Goal: Task Accomplishment & Management: Complete application form

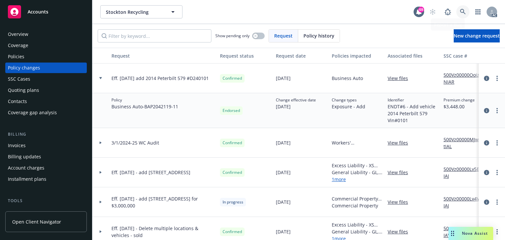
click at [459, 13] on link at bounding box center [463, 11] width 13 height 13
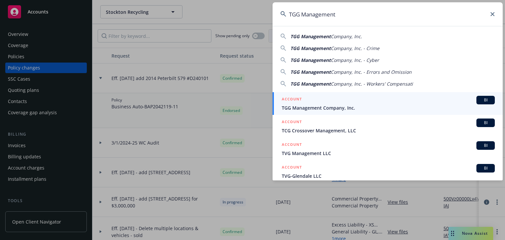
type input "TGG Management"
click at [309, 110] on span "TGG Management Company, Inc." at bounding box center [388, 107] width 213 height 7
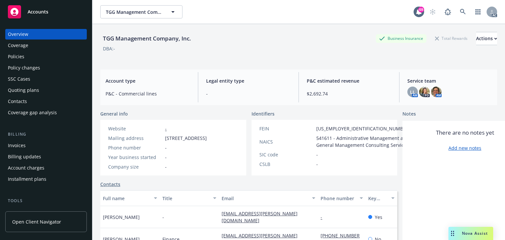
click at [22, 60] on div "Policies" at bounding box center [16, 56] width 16 height 11
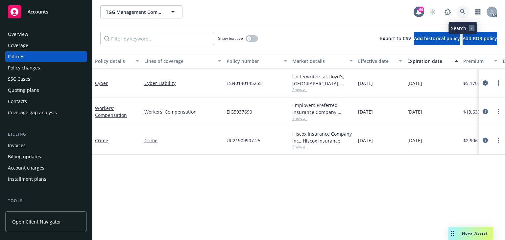
click at [461, 14] on icon at bounding box center [463, 12] width 6 height 6
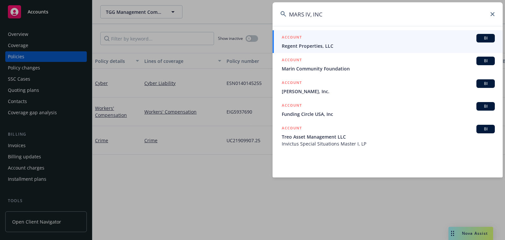
type input "MARS IV, INC"
click at [336, 13] on input "MARS IV, INC" at bounding box center [388, 14] width 230 height 24
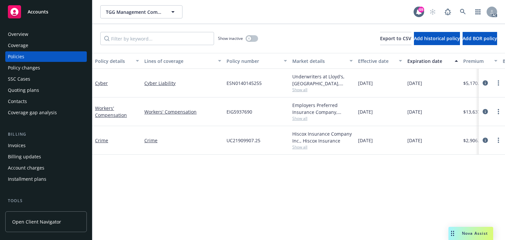
click at [21, 36] on div "Overview" at bounding box center [18, 34] width 20 height 11
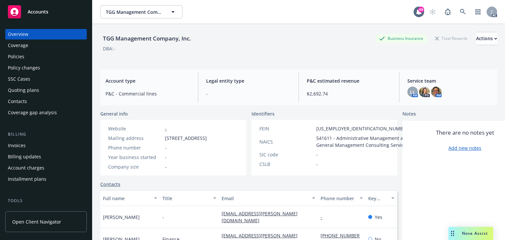
click at [34, 55] on div "Policies" at bounding box center [46, 56] width 76 height 11
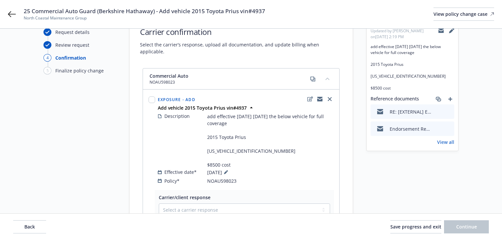
scroll to position [53, 0]
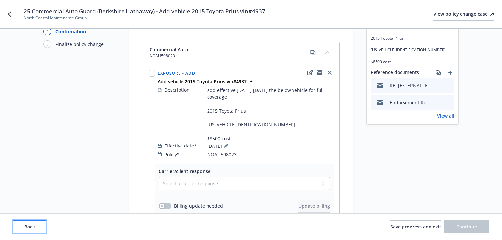
click at [34, 229] on span "Back" at bounding box center [29, 226] width 11 height 6
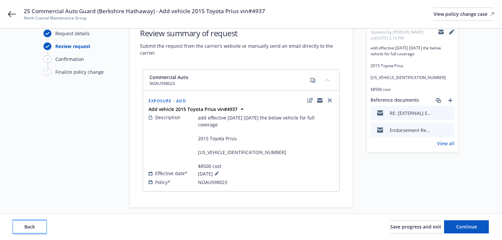
click at [33, 229] on span "Back" at bounding box center [29, 226] width 11 height 6
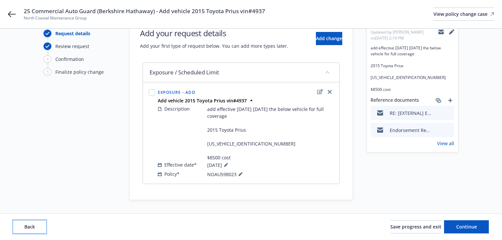
scroll to position [24, 0]
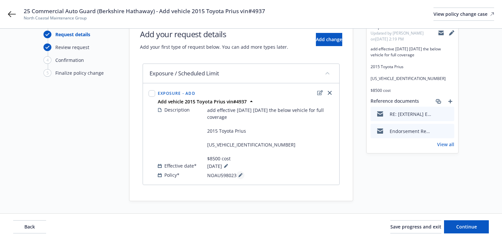
click at [240, 173] on icon at bounding box center [240, 175] width 4 height 4
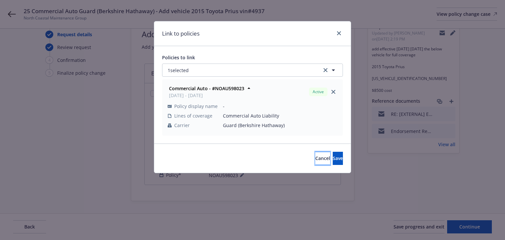
click at [316, 156] on span "Cancel" at bounding box center [323, 158] width 15 height 6
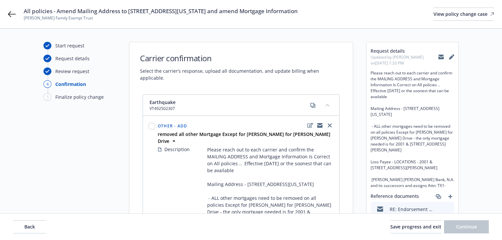
click at [12, 18] on div "All policies - Amend Mailing Address to 550 California Street, Suite 116 and am…" at bounding box center [251, 14] width 502 height 28
click at [12, 16] on icon at bounding box center [12, 14] width 8 height 8
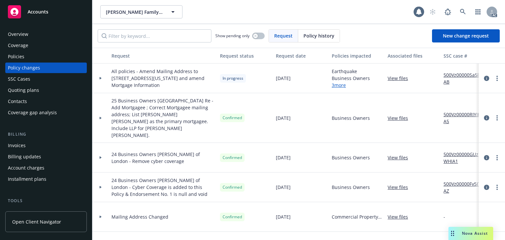
click at [35, 59] on div "Policies" at bounding box center [46, 56] width 76 height 11
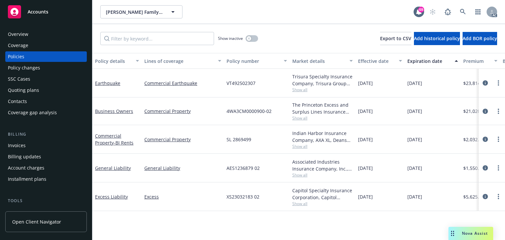
click at [302, 145] on span "Show all" at bounding box center [323, 146] width 61 height 6
click at [279, 132] on div "SL 2869499" at bounding box center [257, 139] width 66 height 29
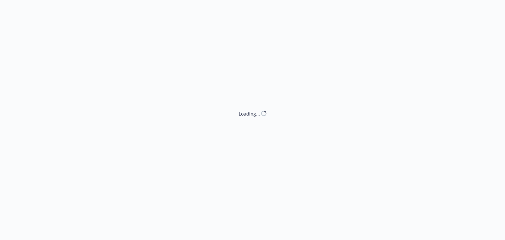
select select "ACCEPTED"
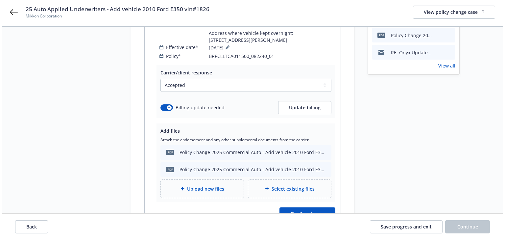
scroll to position [247, 0]
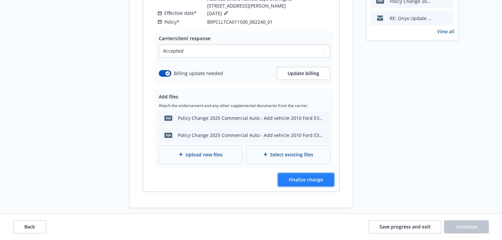
click at [322, 178] on button "Finalize change" at bounding box center [306, 179] width 56 height 13
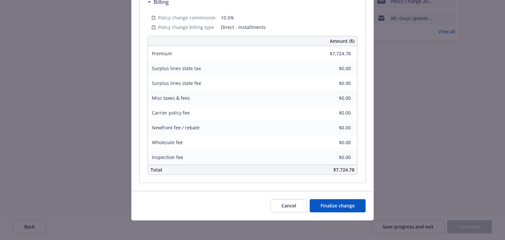
scroll to position [315, 0]
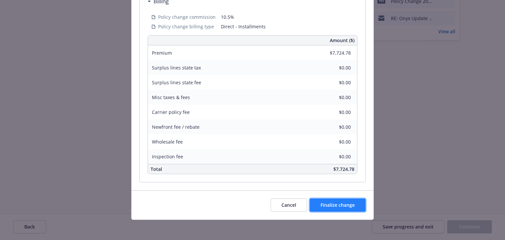
click at [327, 205] on span "Finalize change" at bounding box center [338, 205] width 34 height 6
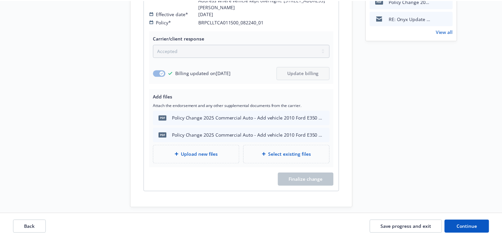
scroll to position [247, 0]
click at [463, 225] on span "Continue" at bounding box center [466, 226] width 21 height 6
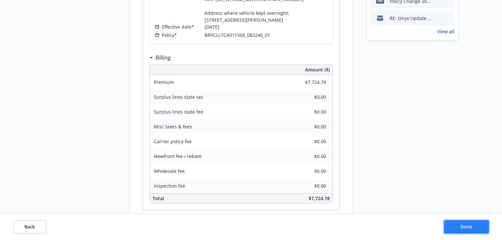
click at [463, 225] on span "Done" at bounding box center [466, 226] width 12 height 6
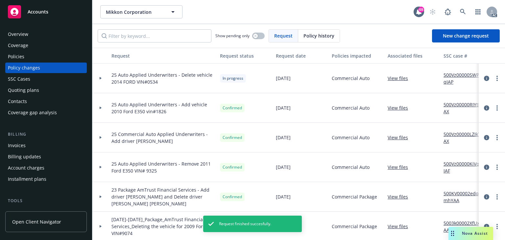
click at [20, 146] on div "Invoices" at bounding box center [17, 145] width 18 height 11
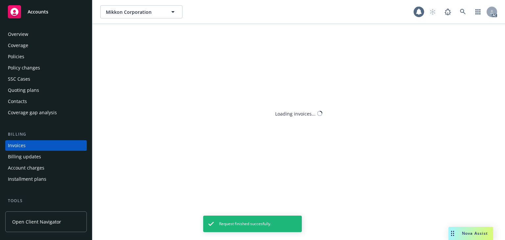
scroll to position [15, 0]
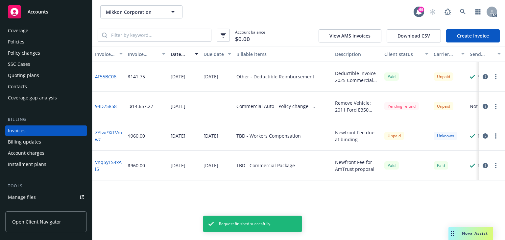
click at [482, 39] on link "Create Invoice" at bounding box center [474, 35] width 54 height 13
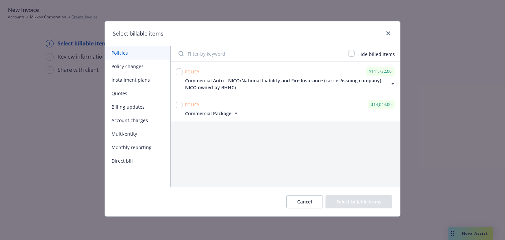
click at [133, 69] on button "Policy changes" at bounding box center [137, 66] width 65 height 13
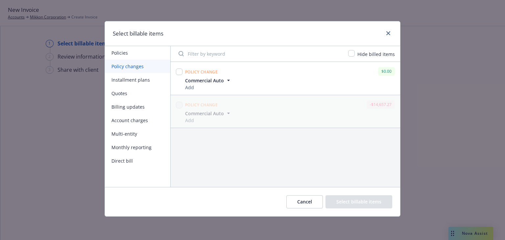
click at [286, 156] on div "Policy change $0.00 Commercial Auto Add Change type Add Policy number BRPCLLTCA…" at bounding box center [286, 124] width 230 height 125
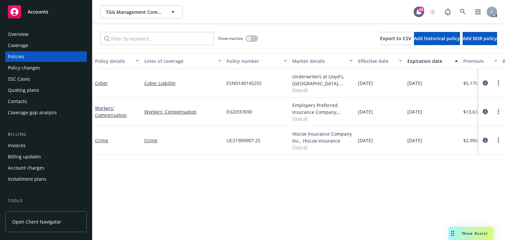
click at [22, 55] on div "Policies" at bounding box center [16, 56] width 16 height 11
click at [181, 179] on div "Policy details Lines of coverage Policy number Market details Effective date Ex…" at bounding box center [298, 146] width 413 height 187
click at [157, 37] on input "Filter by keyword..." at bounding box center [157, 38] width 114 height 13
type input "2240"
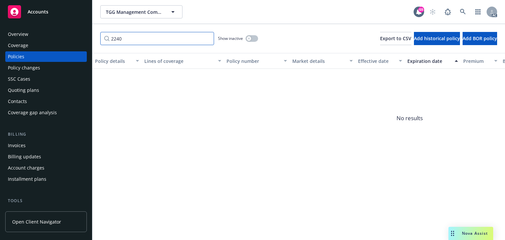
drag, startPoint x: 141, startPoint y: 35, endPoint x: 71, endPoint y: 38, distance: 69.5
click at [72, 38] on div "Accounts Overview Coverage Policies Policy changes SSC Cases Quoting plans Cont…" at bounding box center [252, 120] width 505 height 240
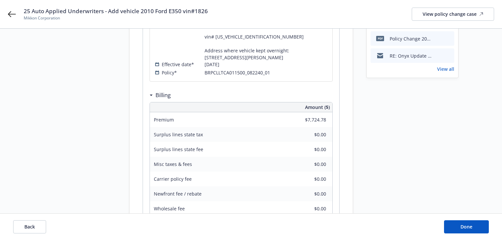
scroll to position [211, 0]
click at [400, 196] on div "Request details Updated by Melody Zhang on 09/26/2025, 9:55 AM Effective 8-26-2…" at bounding box center [412, 47] width 92 height 432
click at [471, 227] on span "Done" at bounding box center [466, 226] width 12 height 6
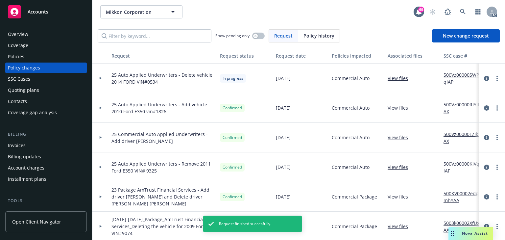
click at [12, 150] on div "Invoices" at bounding box center [17, 145] width 18 height 11
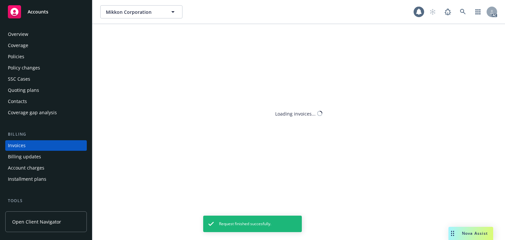
scroll to position [15, 0]
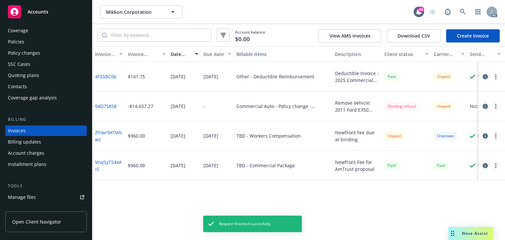
click at [461, 32] on link "Create Invoice" at bounding box center [474, 35] width 54 height 13
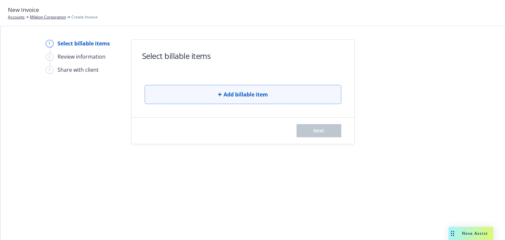
click at [247, 93] on span "Add billable item" at bounding box center [246, 94] width 44 height 8
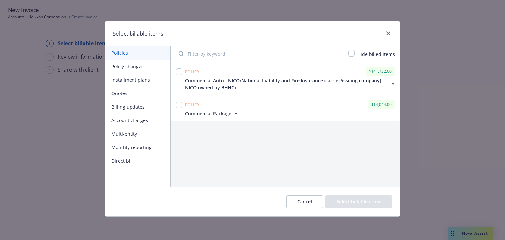
click at [136, 65] on button "Policy changes" at bounding box center [137, 66] width 65 height 13
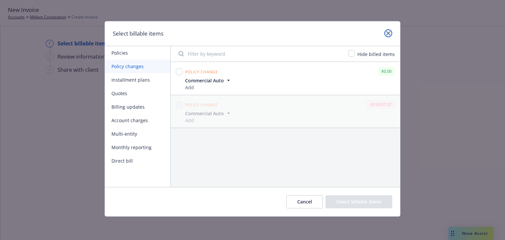
click at [389, 36] on link "close" at bounding box center [389, 33] width 8 height 8
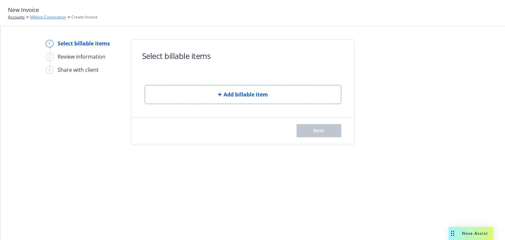
click at [54, 19] on link "Mikkon Corporation" at bounding box center [48, 17] width 36 height 6
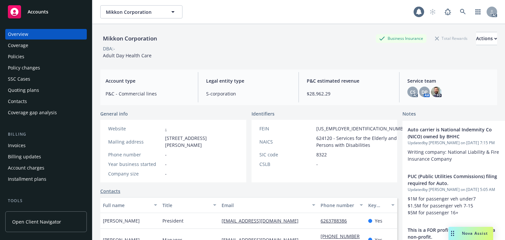
drag, startPoint x: 0, startPoint y: 0, endPoint x: 46, endPoint y: 63, distance: 78.4
click at [46, 63] on div "Policy changes" at bounding box center [46, 68] width 76 height 11
click at [41, 58] on div "Policies" at bounding box center [46, 56] width 76 height 11
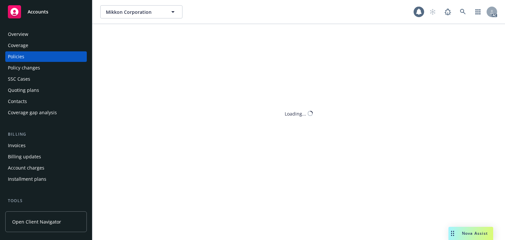
click at [41, 58] on div "Policies" at bounding box center [46, 56] width 76 height 11
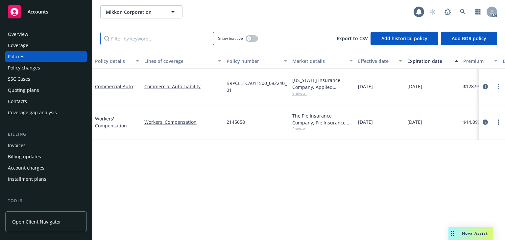
click at [163, 40] on input "Filter by keyword..." at bounding box center [157, 38] width 114 height 13
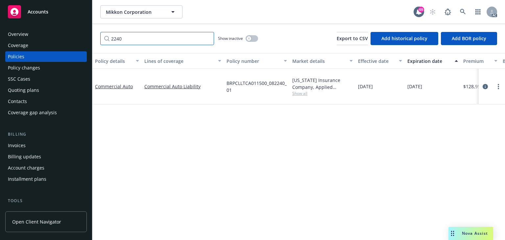
type input "2240"
click at [276, 184] on div "Policy details Lines of coverage Policy number Market details Effective date Ex…" at bounding box center [298, 146] width 413 height 187
drag, startPoint x: 303, startPoint y: 195, endPoint x: 307, endPoint y: 193, distance: 4.7
click at [304, 194] on div "Policy details Lines of coverage Policy number Market details Effective date Ex…" at bounding box center [298, 146] width 413 height 187
click at [485, 84] on icon "circleInformation" at bounding box center [485, 86] width 5 height 5
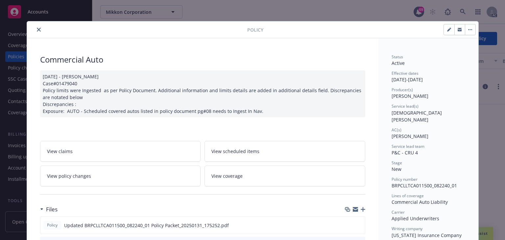
click at [398, 113] on span "[DEMOGRAPHIC_DATA][PERSON_NAME]" at bounding box center [417, 116] width 50 height 13
copy span "Christian"
click at [39, 27] on div at bounding box center [139, 30] width 218 height 8
click at [37, 31] on icon "close" at bounding box center [39, 30] width 4 height 4
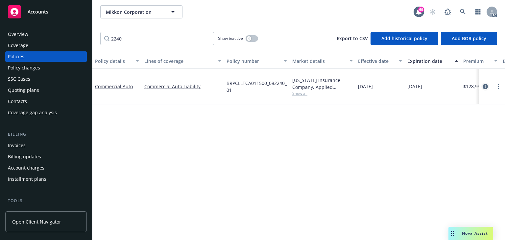
click at [485, 85] on icon "circleInformation" at bounding box center [485, 86] width 5 height 5
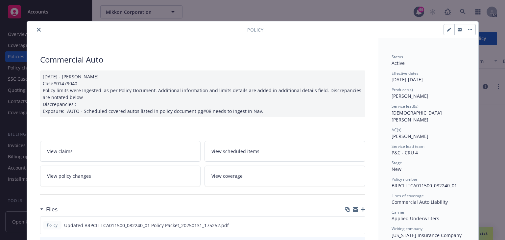
scroll to position [20, 0]
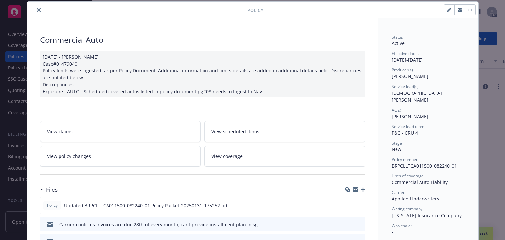
click at [402, 93] on span "Christian Senecal" at bounding box center [417, 96] width 50 height 13
click at [398, 113] on span "Daniel Pokhoy" at bounding box center [410, 116] width 37 height 6
click at [36, 7] on button "close" at bounding box center [39, 10] width 8 height 8
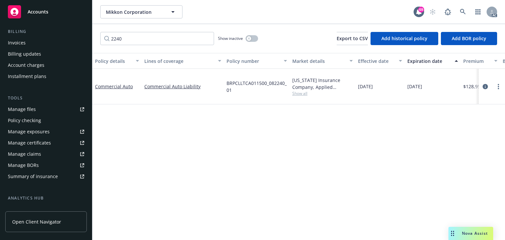
scroll to position [132, 0]
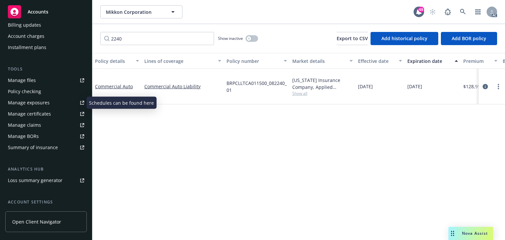
click at [28, 105] on div "Manage exposures" at bounding box center [29, 102] width 42 height 11
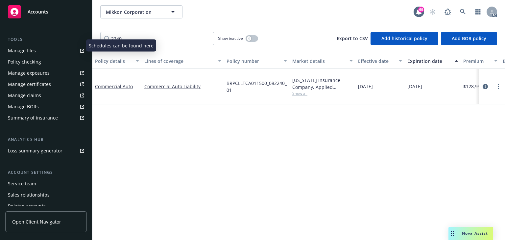
scroll to position [189, 0]
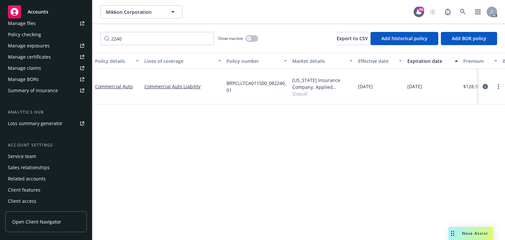
click at [36, 158] on div "Service team" at bounding box center [46, 156] width 76 height 11
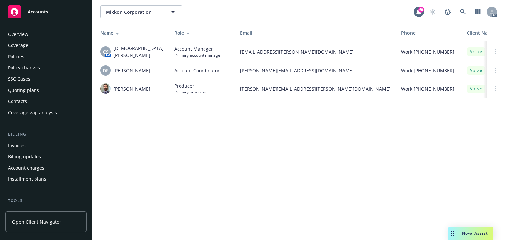
drag, startPoint x: 25, startPoint y: 57, endPoint x: 19, endPoint y: 59, distance: 6.5
click at [25, 57] on div "Policies" at bounding box center [46, 56] width 76 height 11
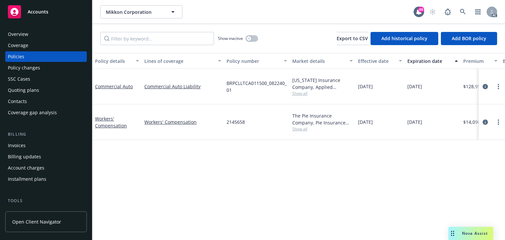
drag, startPoint x: 259, startPoint y: 218, endPoint x: 244, endPoint y: 217, distance: 15.5
click at [258, 219] on div "Policy details Lines of coverage Policy number Market details Effective date Ex…" at bounding box center [298, 146] width 413 height 187
click at [486, 84] on icon "circleInformation" at bounding box center [485, 86] width 5 height 5
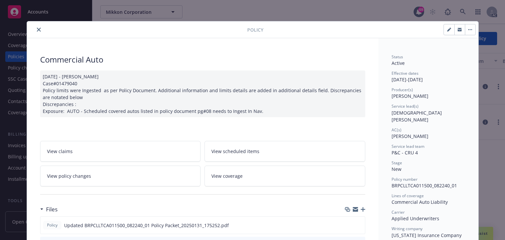
scroll to position [20, 0]
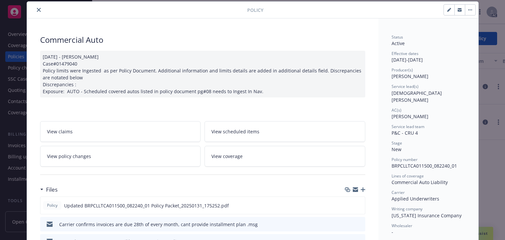
click at [397, 93] on span "Christian Senecal" at bounding box center [417, 96] width 50 height 13
drag, startPoint x: 38, startPoint y: 9, endPoint x: 63, endPoint y: 23, distance: 29.0
click at [38, 9] on icon "close" at bounding box center [39, 10] width 4 height 4
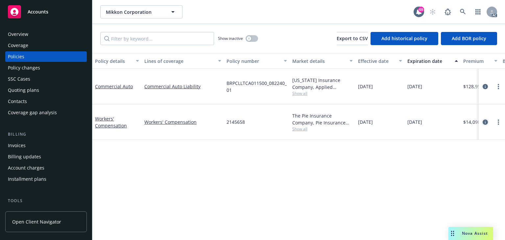
click at [487, 119] on icon "circleInformation" at bounding box center [485, 121] width 5 height 5
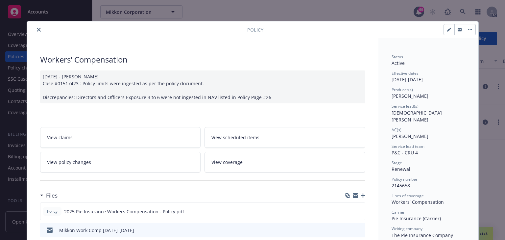
click at [37, 30] on icon "close" at bounding box center [39, 30] width 4 height 4
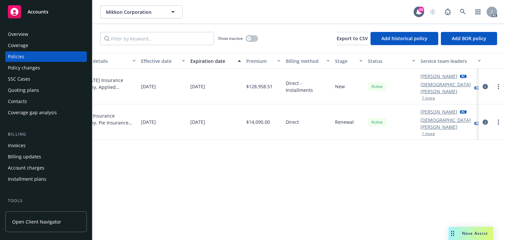
scroll to position [0, 222]
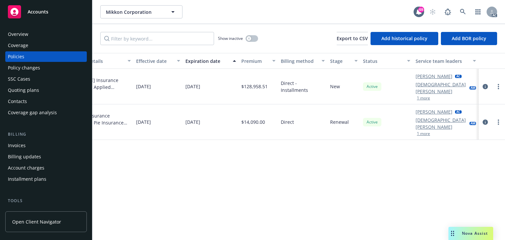
click at [424, 132] on button "1 more" at bounding box center [423, 134] width 13 height 4
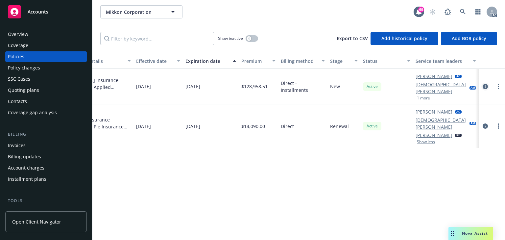
click at [485, 84] on icon "circleInformation" at bounding box center [485, 86] width 5 height 5
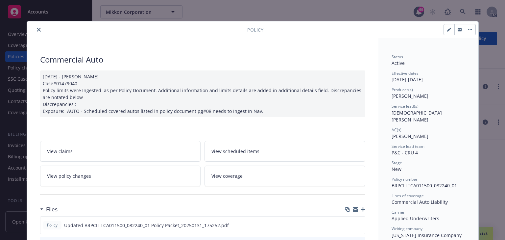
scroll to position [20, 0]
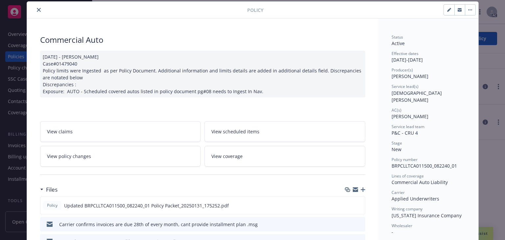
click at [37, 10] on icon "close" at bounding box center [39, 10] width 4 height 4
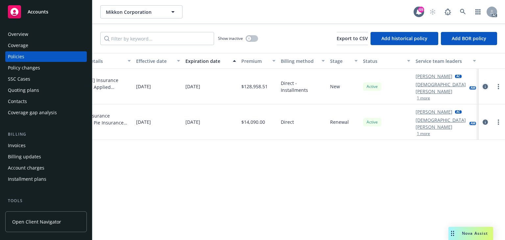
click at [483, 84] on icon "circleInformation" at bounding box center [485, 86] width 5 height 5
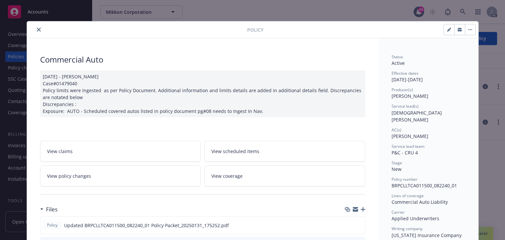
click at [400, 112] on span "[DEMOGRAPHIC_DATA][PERSON_NAME]" at bounding box center [417, 116] width 50 height 13
copy span "Christian"
click at [38, 31] on icon "close" at bounding box center [39, 30] width 4 height 4
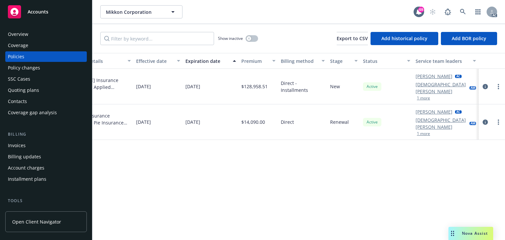
click at [357, 153] on div "Policy details Lines of coverage Policy number Market details Effective date Ex…" at bounding box center [298, 146] width 413 height 187
copy div "Direct - Installments"
drag, startPoint x: 278, startPoint y: 80, endPoint x: 327, endPoint y: 83, distance: 49.1
click at [327, 83] on div "Commercial Auto Commercial Auto Liability BRPCLLTCA011500_082240_01 Texas Insur…" at bounding box center [187, 87] width 635 height 36
click at [34, 66] on div "Policy changes" at bounding box center [24, 68] width 32 height 11
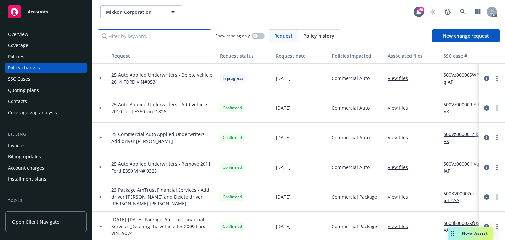
click at [145, 36] on input "Filter by keyword..." at bounding box center [155, 35] width 114 height 13
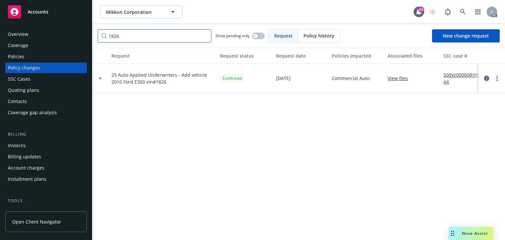
type input "1826"
click at [100, 79] on icon at bounding box center [101, 78] width 2 height 3
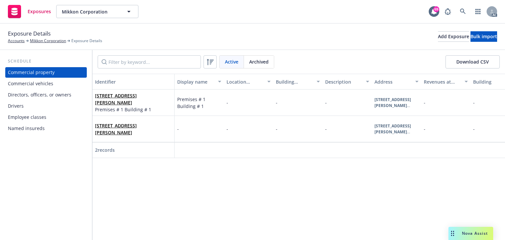
click at [43, 84] on div "Commercial vehicles" at bounding box center [30, 83] width 45 height 11
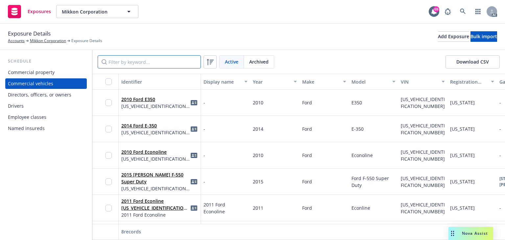
click at [162, 62] on input "Filter by keyword..." at bounding box center [149, 61] width 103 height 13
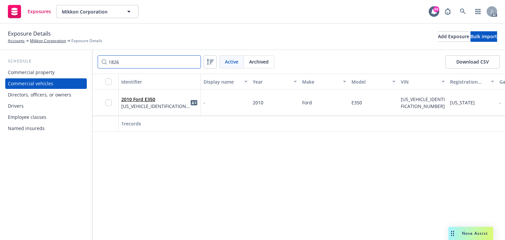
type input "1826"
click at [146, 104] on span "1FBSS3BL2ADA31826" at bounding box center [155, 106] width 69 height 7
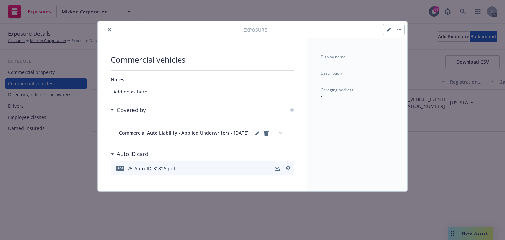
click at [386, 31] on button "button" at bounding box center [389, 29] width 11 height 11
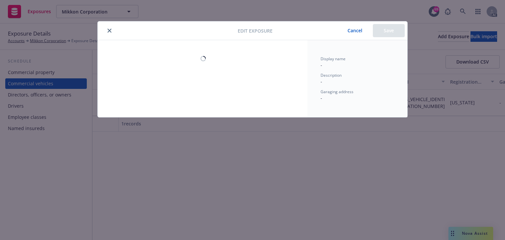
select select "CA"
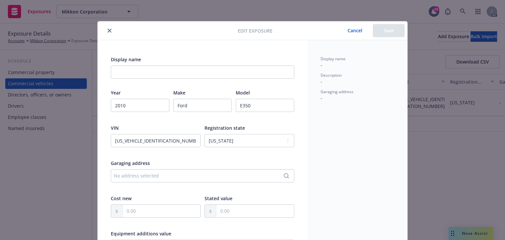
click at [356, 31] on button "Cancel" at bounding box center [355, 30] width 36 height 13
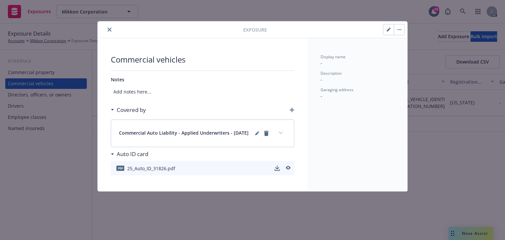
drag, startPoint x: 280, startPoint y: 136, endPoint x: 324, endPoint y: 126, distance: 45.2
click at [280, 136] on button "expand content" at bounding box center [281, 133] width 11 height 11
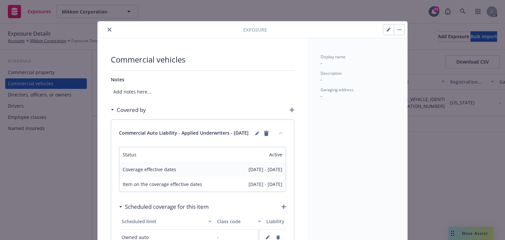
click at [108, 28] on icon "close" at bounding box center [110, 30] width 4 height 4
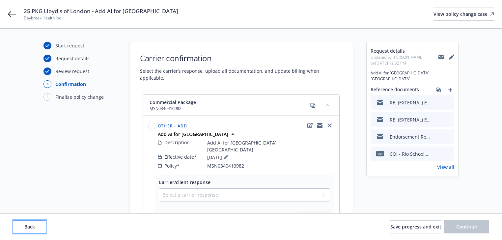
click at [29, 224] on span "Back" at bounding box center [29, 226] width 11 height 6
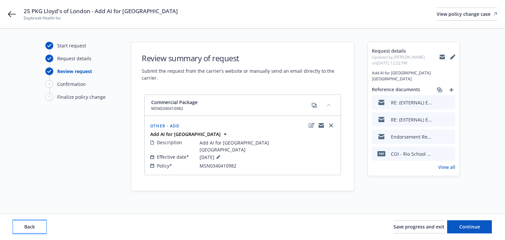
click at [30, 224] on span "Back" at bounding box center [29, 226] width 11 height 6
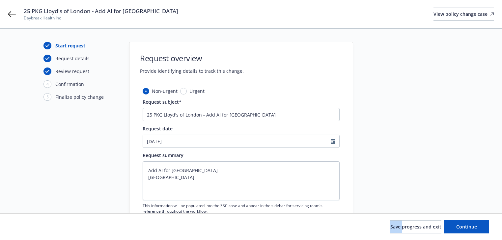
click at [30, 224] on div "Save progress and exit Continue" at bounding box center [250, 226] width 475 height 13
click at [61, 193] on div "Start request Request details Review request 4 Confirmation 5 Finalize policy c…" at bounding box center [79, 173] width 72 height 263
click at [471, 223] on span "Continue" at bounding box center [466, 226] width 21 height 6
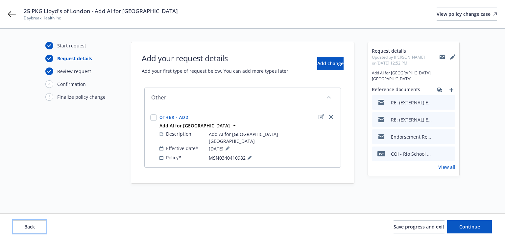
click at [29, 230] on button "Back" at bounding box center [29, 226] width 33 height 13
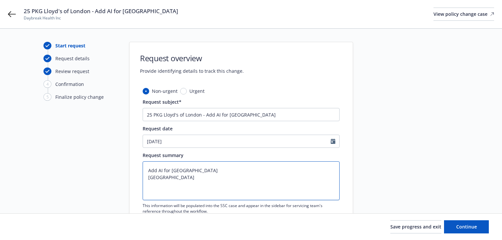
click at [171, 171] on textarea "Add AI for Rio School District 1800 Solar Dr Oxnard CA93030" at bounding box center [240, 180] width 197 height 39
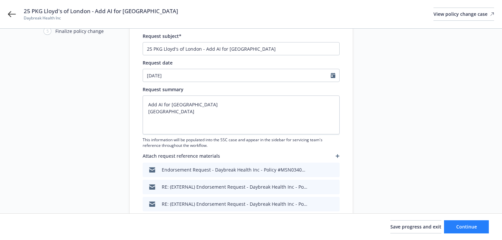
scroll to position [105, 0]
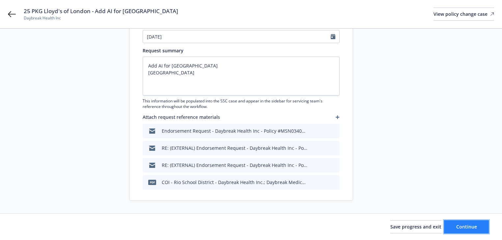
click at [464, 230] on button "Continue" at bounding box center [466, 226] width 45 height 13
type textarea "x"
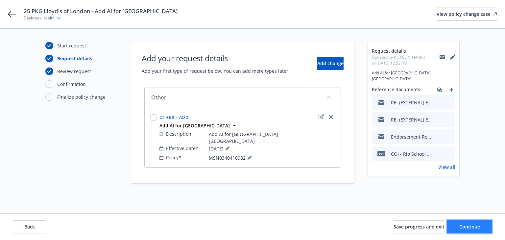
click at [478, 225] on span "Continue" at bounding box center [470, 226] width 21 height 6
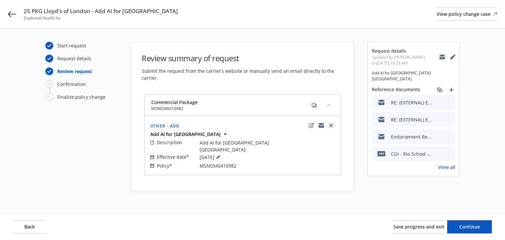
click at [272, 192] on div "Start request Request details Review request 4 Confirmation 5 Finalize policy c…" at bounding box center [253, 121] width 490 height 158
click at [464, 221] on button "Continue" at bounding box center [470, 226] width 45 height 13
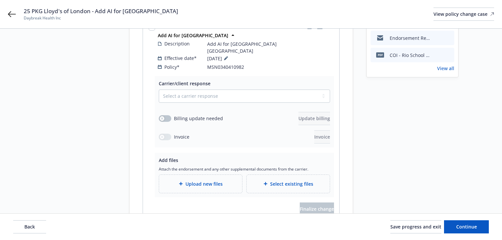
scroll to position [128, 0]
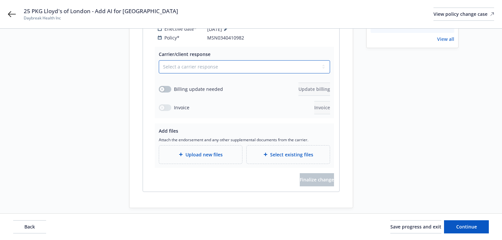
drag, startPoint x: 215, startPoint y: 59, endPoint x: 212, endPoint y: 63, distance: 4.0
click at [215, 60] on select "Select a carrier response Accepted Accepted with revision No endorsement needed…" at bounding box center [244, 66] width 171 height 13
select select "ACCEPTED"
click at [159, 60] on select "Select a carrier response Accepted Accepted with revision No endorsement needed…" at bounding box center [244, 66] width 171 height 13
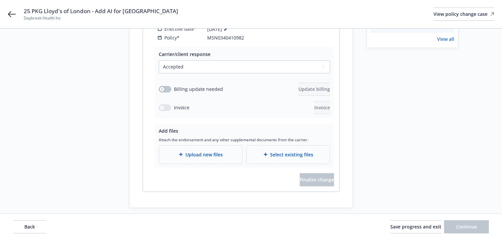
click at [199, 151] on span "Upload new files" at bounding box center [203, 154] width 37 height 7
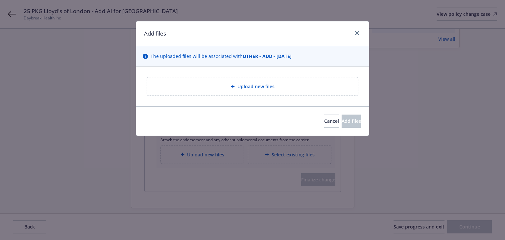
click at [240, 87] on span "Upload new files" at bounding box center [256, 86] width 37 height 7
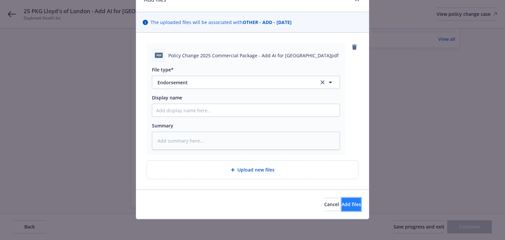
click at [347, 205] on span "Add files" at bounding box center [351, 204] width 19 height 6
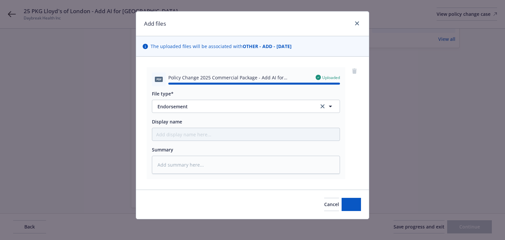
type textarea "x"
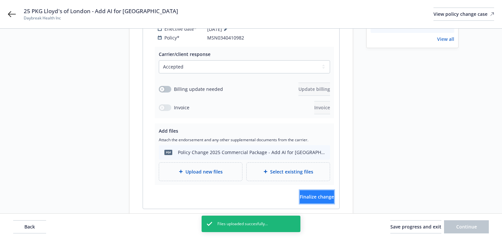
click at [319, 190] on button "Finalize change" at bounding box center [316, 196] width 34 height 13
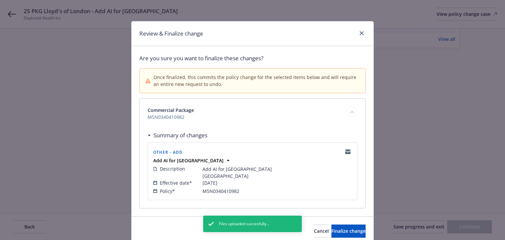
click at [274, 129] on div "Summary of changes" at bounding box center [253, 135] width 210 height 14
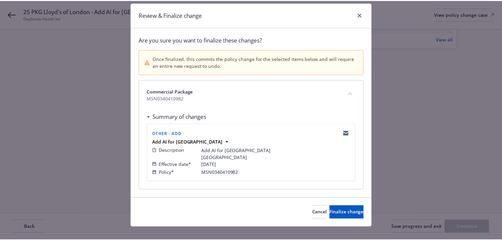
scroll to position [26, 0]
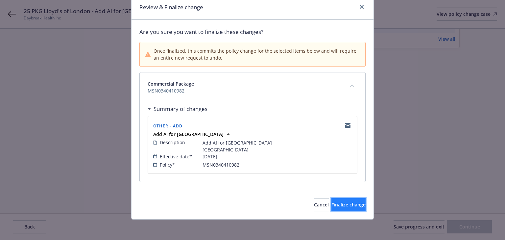
click at [336, 201] on span "Finalize change" at bounding box center [349, 204] width 34 height 6
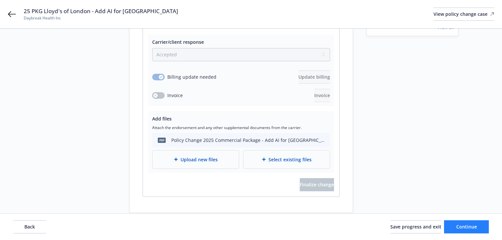
scroll to position [145, 0]
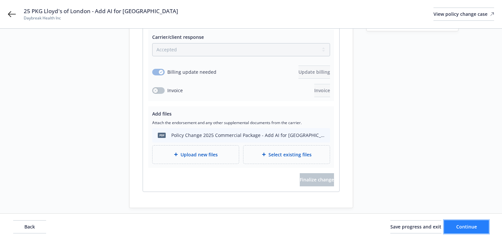
click at [459, 231] on button "Continue" at bounding box center [466, 226] width 45 height 13
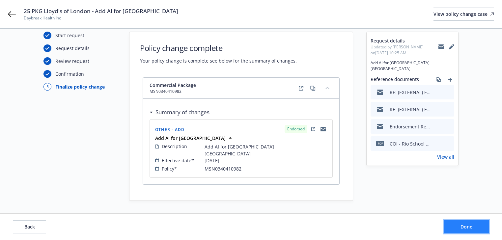
click at [459, 231] on button "Done" at bounding box center [466, 226] width 45 height 13
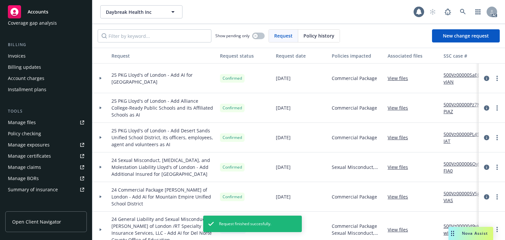
scroll to position [132, 0]
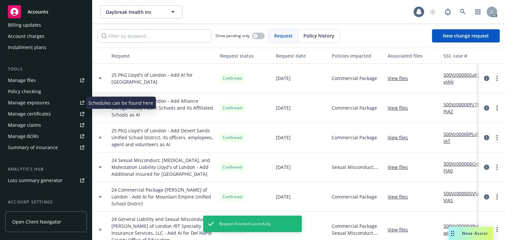
click at [45, 107] on div "Manage exposures" at bounding box center [29, 102] width 42 height 11
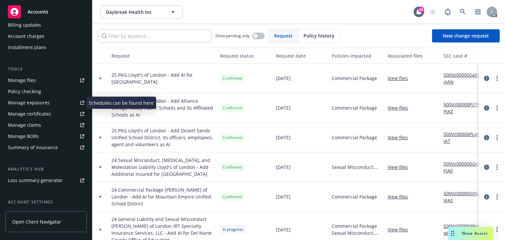
click at [98, 80] on div at bounding box center [100, 79] width 16 height 30
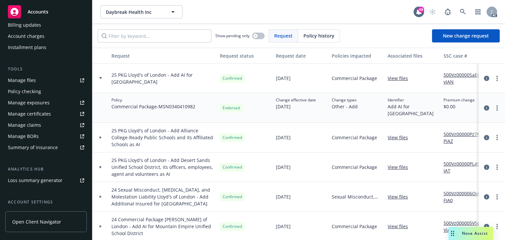
click at [100, 79] on icon at bounding box center [100, 78] width 3 height 2
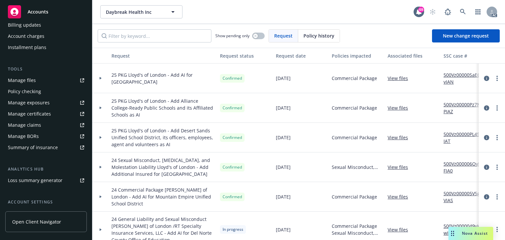
click at [104, 79] on div at bounding box center [100, 78] width 11 height 2
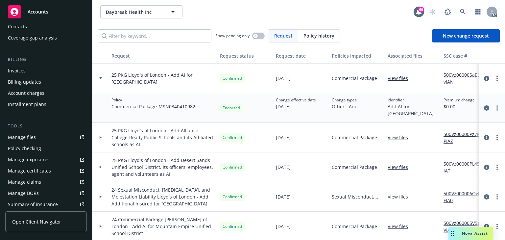
scroll to position [0, 0]
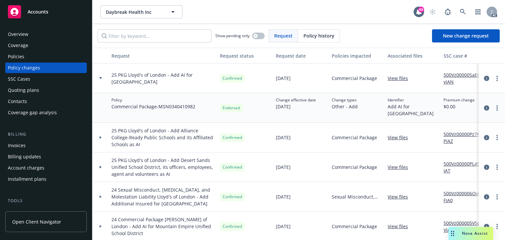
click at [28, 58] on div "Policies" at bounding box center [46, 56] width 76 height 11
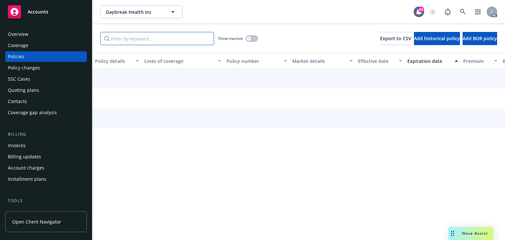
click at [146, 39] on input "Filter by keyword..." at bounding box center [157, 38] width 114 height 13
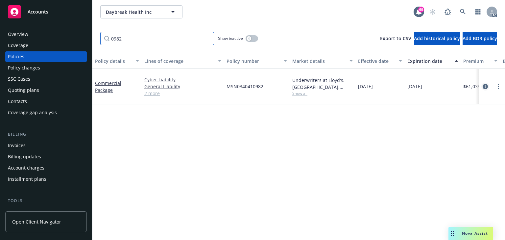
type input "0982"
click at [484, 84] on icon "circleInformation" at bounding box center [485, 86] width 5 height 5
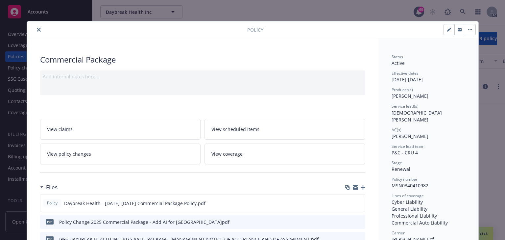
scroll to position [20, 0]
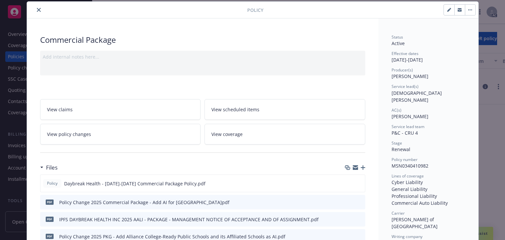
click at [392, 113] on span "Daniel Pokhoy" at bounding box center [410, 116] width 37 height 6
copy span "Daniel"
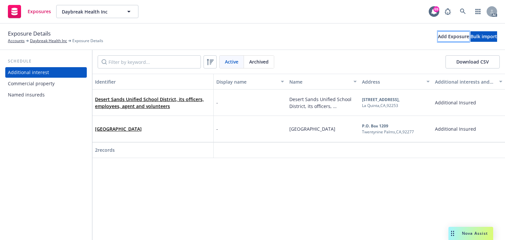
click at [438, 34] on div "Add Exposure" at bounding box center [453, 37] width 31 height 10
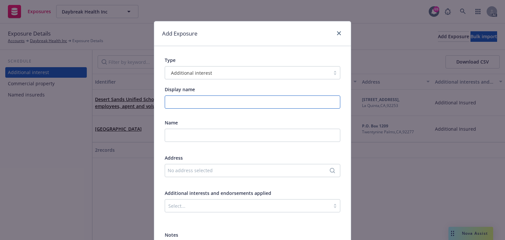
click at [198, 106] on input "Display name" at bounding box center [253, 101] width 176 height 13
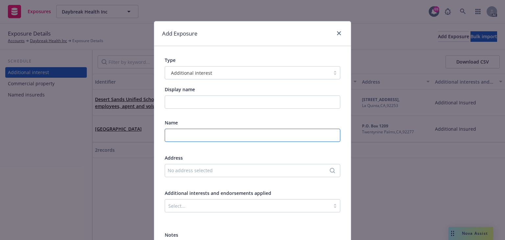
click at [177, 136] on input "text" at bounding box center [253, 135] width 176 height 13
paste input "Rio School District"
type input "Rio School District"
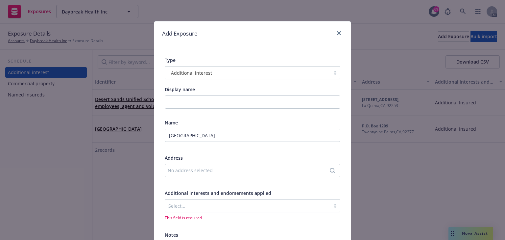
click at [198, 174] on div "No address selected" at bounding box center [253, 170] width 176 height 13
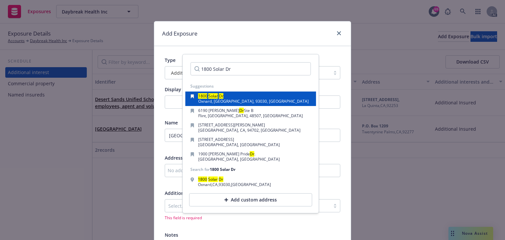
type input "1800 Solar Dr"
click at [253, 98] on div "1800 Solar Dr Oxnard, CA, 93030, USA" at bounding box center [251, 98] width 120 height 9
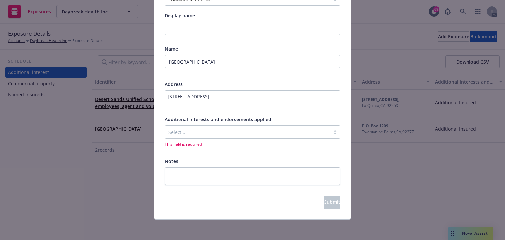
scroll to position [74, 0]
click at [210, 135] on div at bounding box center [247, 132] width 159 height 8
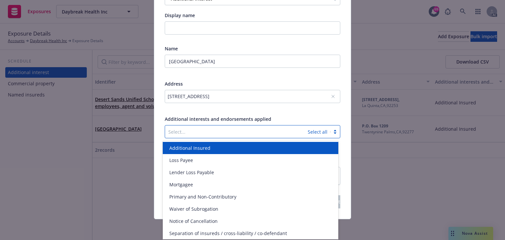
drag, startPoint x: 203, startPoint y: 146, endPoint x: 230, endPoint y: 133, distance: 30.3
click at [203, 146] on span "Additional Insured" at bounding box center [189, 147] width 41 height 7
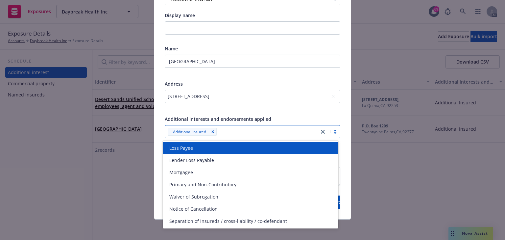
click at [307, 103] on div "1800 Solar Dr, Oxnard, CA, 93030, USA" at bounding box center [253, 101] width 176 height 22
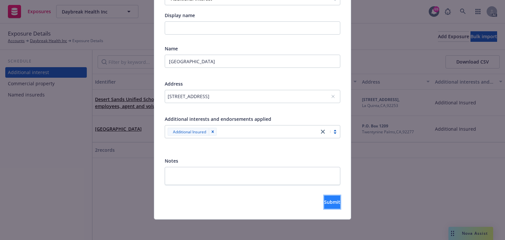
click at [334, 200] on button "Submit" at bounding box center [332, 201] width 16 height 13
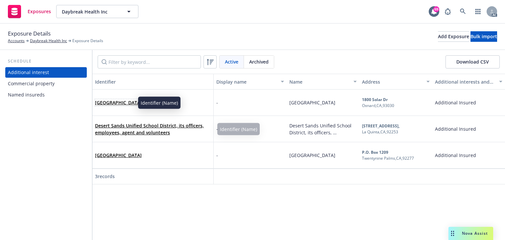
click at [121, 99] on link "Rio School District" at bounding box center [118, 102] width 47 height 6
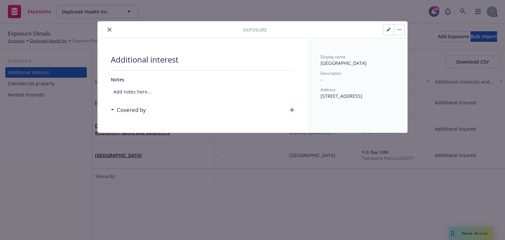
click at [294, 108] on icon "button" at bounding box center [292, 110] width 5 height 5
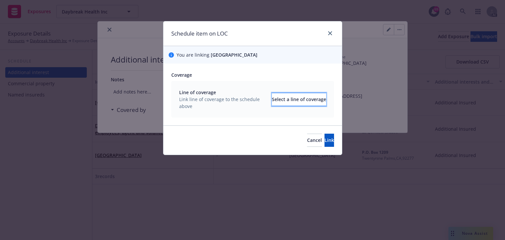
click at [297, 101] on div "Select a line of coverage" at bounding box center [299, 99] width 54 height 13
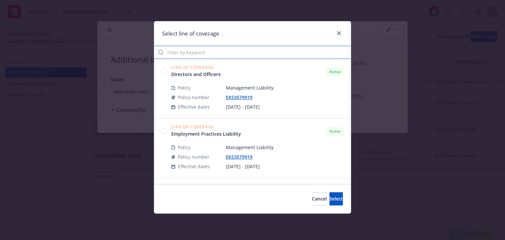
click at [213, 50] on input "Filter by keyword" at bounding box center [252, 52] width 197 height 13
drag, startPoint x: 210, startPoint y: 53, endPoint x: 135, endPoint y: 51, distance: 74.7
click at [135, 52] on div "Select line of coverage 0982 Line of Coverage Cyber Liability Active Policy Com…" at bounding box center [252, 120] width 505 height 240
type input "0982"
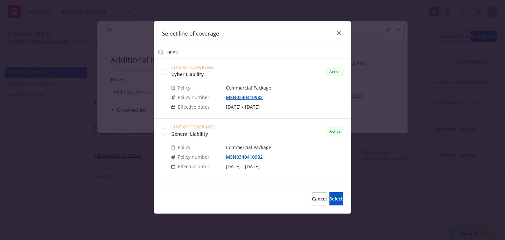
click at [164, 129] on circle at bounding box center [164, 131] width 6 height 6
click at [332, 198] on span "Select" at bounding box center [336, 198] width 13 height 6
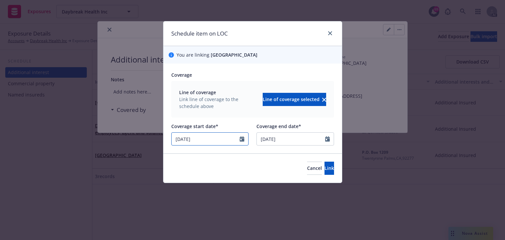
select select "6"
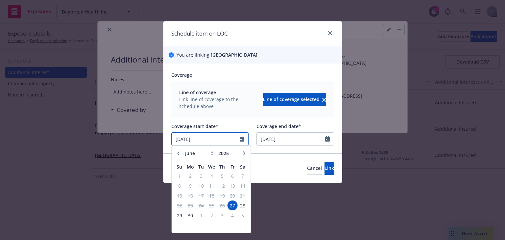
drag, startPoint x: 212, startPoint y: 142, endPoint x: 118, endPoint y: 138, distance: 93.9
click at [118, 138] on div "Schedule item on LOC You are linking Rio School District Coverage Line of cover…" at bounding box center [252, 120] width 505 height 240
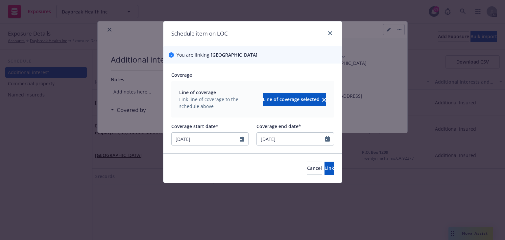
type input "09/22/2025"
click at [307, 169] on div "Cancel Link" at bounding box center [320, 168] width 27 height 13
click at [325, 170] on button "Link" at bounding box center [330, 168] width 10 height 13
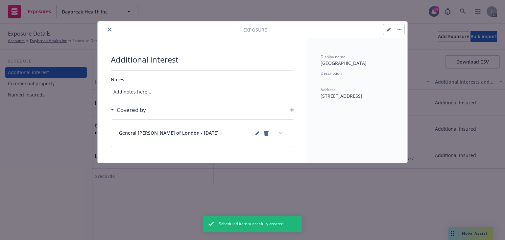
click at [288, 135] on div "General Liability - Lloyd's of London - 06/27/2025" at bounding box center [202, 133] width 183 height 27
click at [278, 132] on button "expand content" at bounding box center [281, 133] width 11 height 11
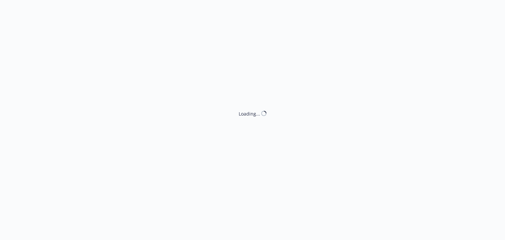
select select "ACCEPTED"
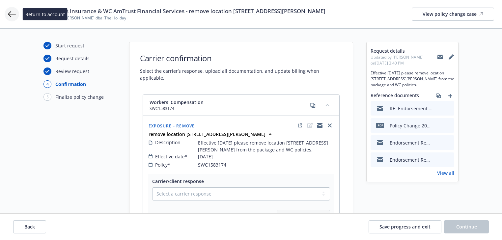
click at [9, 16] on icon at bounding box center [12, 14] width 8 height 8
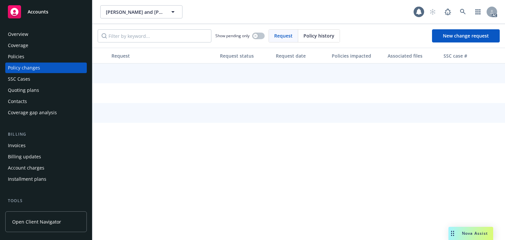
click at [27, 59] on div "Policies" at bounding box center [46, 56] width 76 height 11
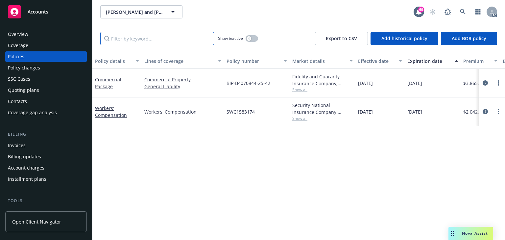
click at [153, 38] on input "Filter by keyword..." at bounding box center [157, 38] width 114 height 13
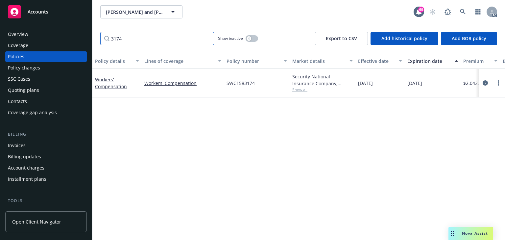
type input "3174"
click at [258, 110] on div "Policy details Lines of coverage Policy number Market details Effective date Ex…" at bounding box center [298, 146] width 413 height 187
click at [302, 89] on span "Show all" at bounding box center [323, 90] width 61 height 6
drag, startPoint x: 86, startPoint y: 38, endPoint x: 41, endPoint y: 34, distance: 45.6
click at [41, 34] on div "Accounts Overview Coverage Policies Policy changes SSC Cases Quoting plans Cont…" at bounding box center [252, 120] width 505 height 240
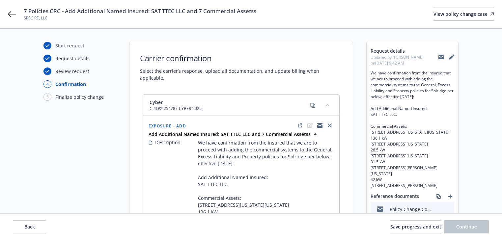
select select "NO_ENDORSEMENT_NEEDED"
select select "ACCEPTED"
select select "NO_ENDORSEMENT_NEEDED"
click at [9, 14] on icon at bounding box center [12, 14] width 8 height 6
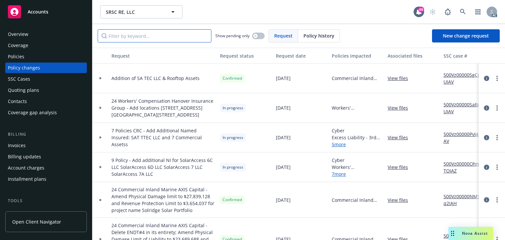
click at [166, 35] on input "Filter by keyword..." at bounding box center [155, 35] width 114 height 13
paste input "7 Policies CRC - Add Additional Named Insured: SAT TTEC LLC and 7 Commerci"
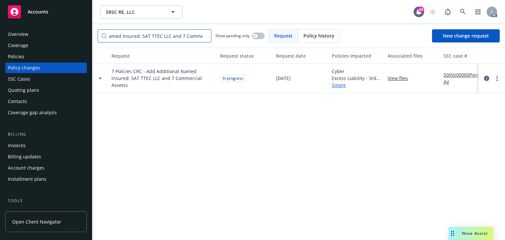
type input "7 Policies CRC - Add Additional Named Insured: SAT TTEC LLC and 7 Commerci"
click at [158, 99] on div "Request Request status Request date Policies impacted Associated files SSC case…" at bounding box center [298, 144] width 413 height 192
click at [102, 78] on div at bounding box center [100, 78] width 11 height 2
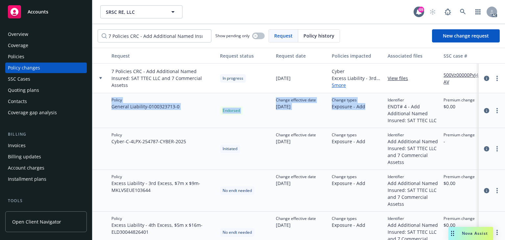
drag, startPoint x: 106, startPoint y: 109, endPoint x: 385, endPoint y: 106, distance: 279.1
click at [385, 106] on div "Policy General Liability - 0100323713-0 Endorsed Change effective date [DATE] C…" at bounding box center [432, 110] width 681 height 35
